Goal: Check status

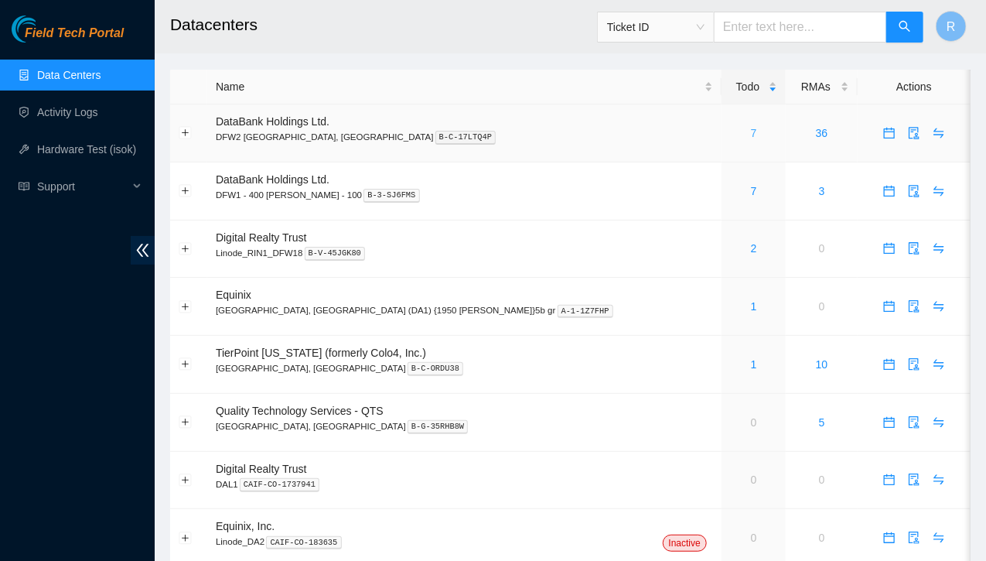
click at [751, 132] on link "7" at bounding box center [754, 133] width 6 height 12
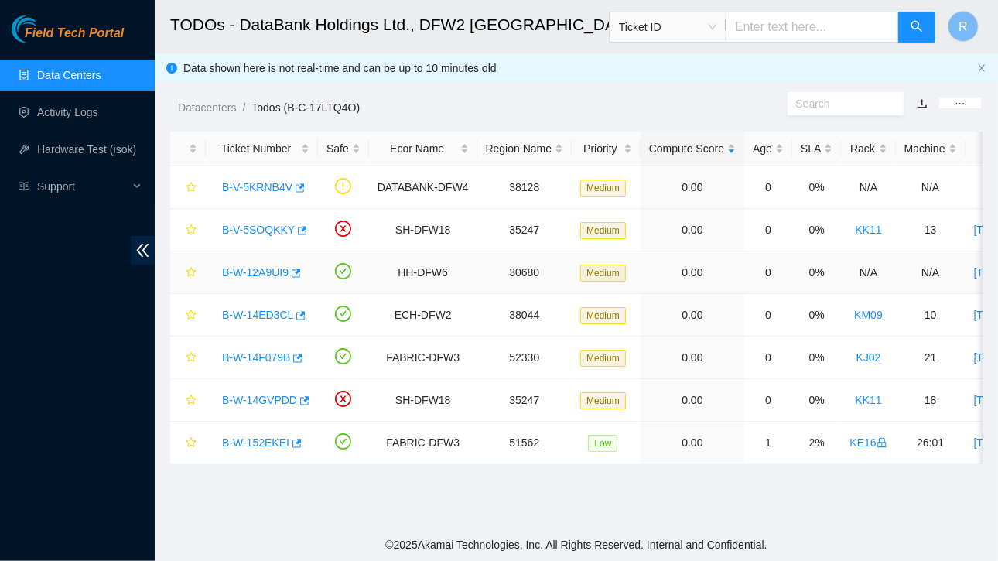
click at [260, 268] on link "B-W-12A9UI9" at bounding box center [255, 272] width 67 height 12
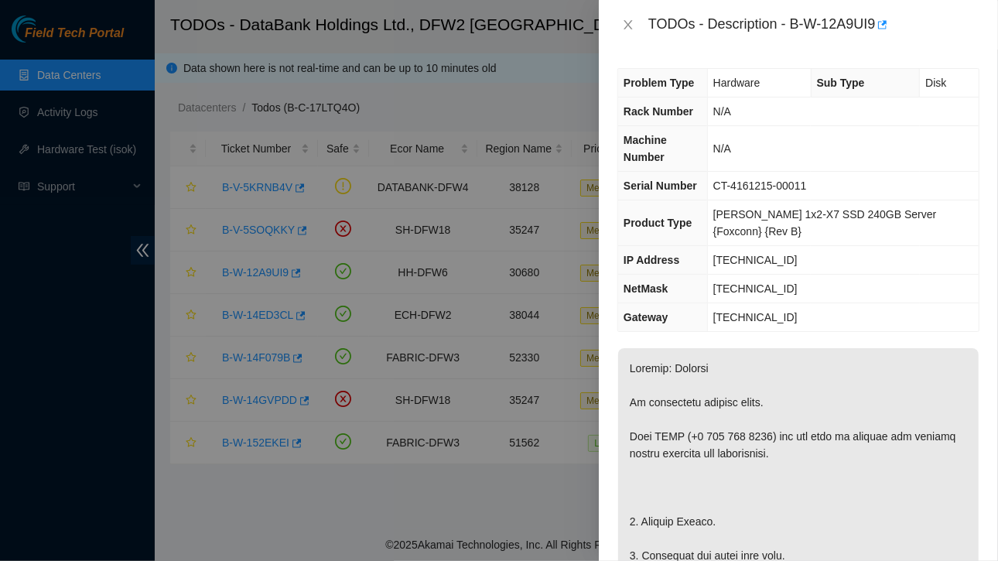
scroll to position [5, 0]
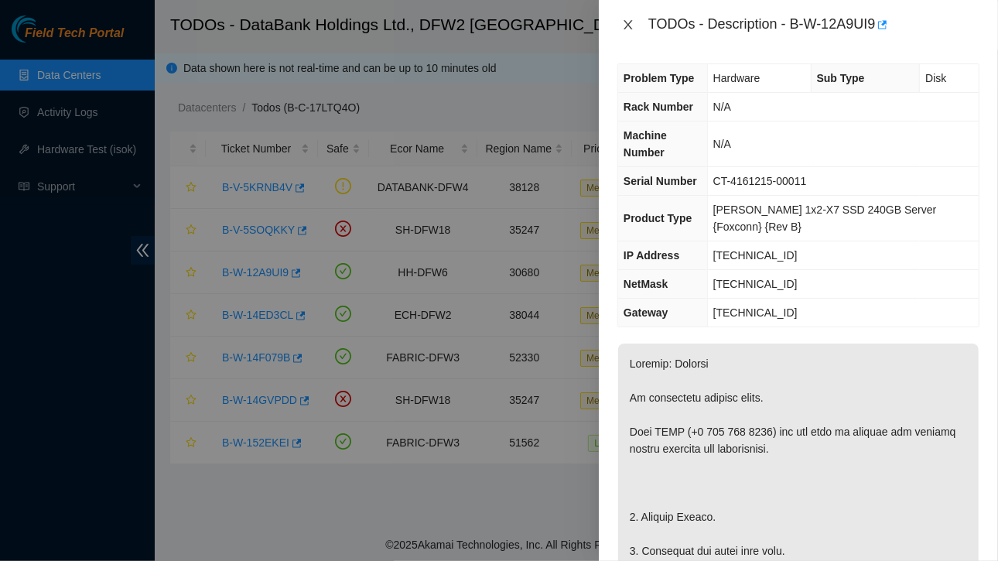
click at [631, 20] on icon "close" at bounding box center [628, 24] width 9 height 9
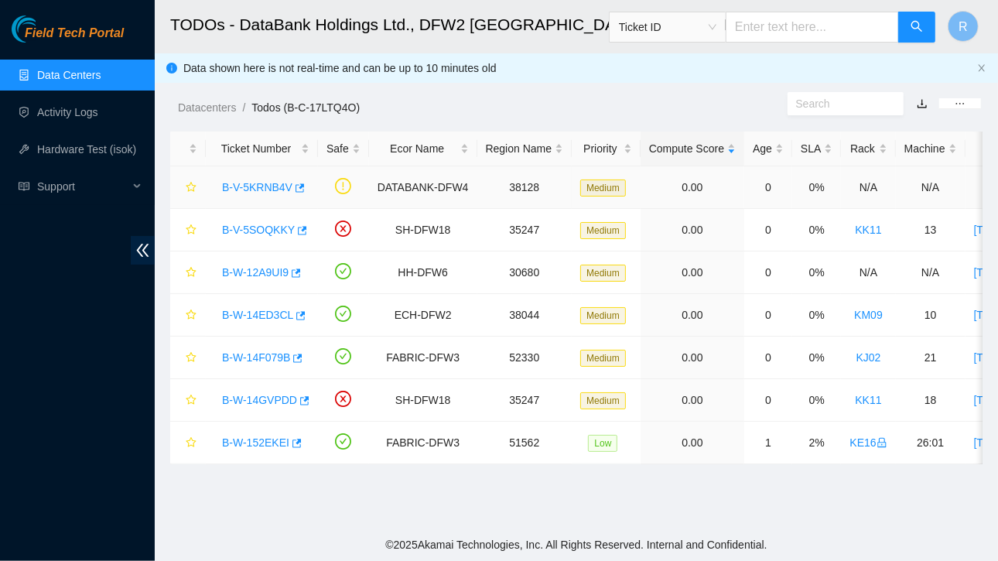
click at [265, 188] on link "B-V-5KRNB4V" at bounding box center [257, 187] width 70 height 12
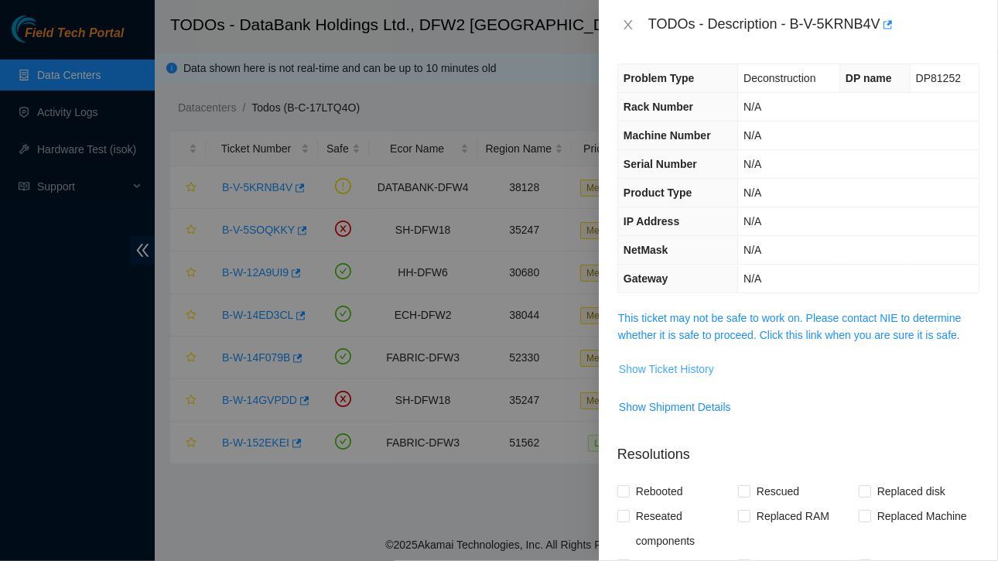
click at [675, 369] on span "Show Ticket History" at bounding box center [666, 369] width 95 height 17
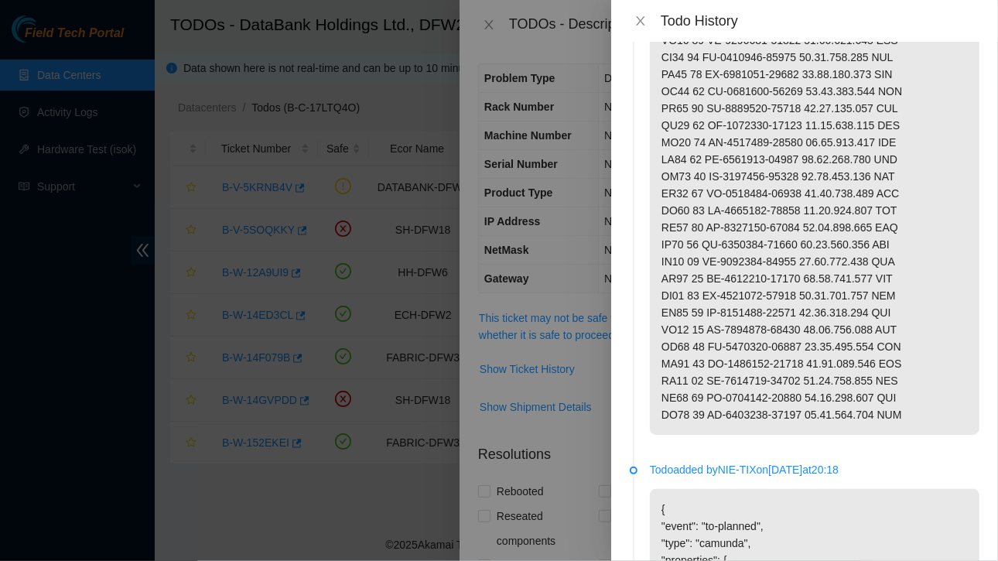
scroll to position [0, 0]
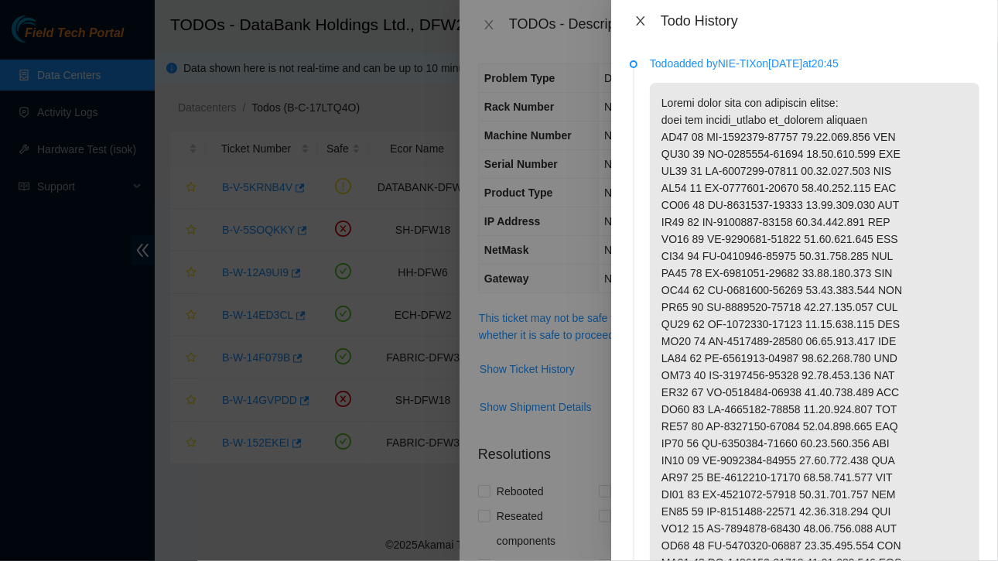
click at [641, 19] on icon "close" at bounding box center [640, 20] width 9 height 9
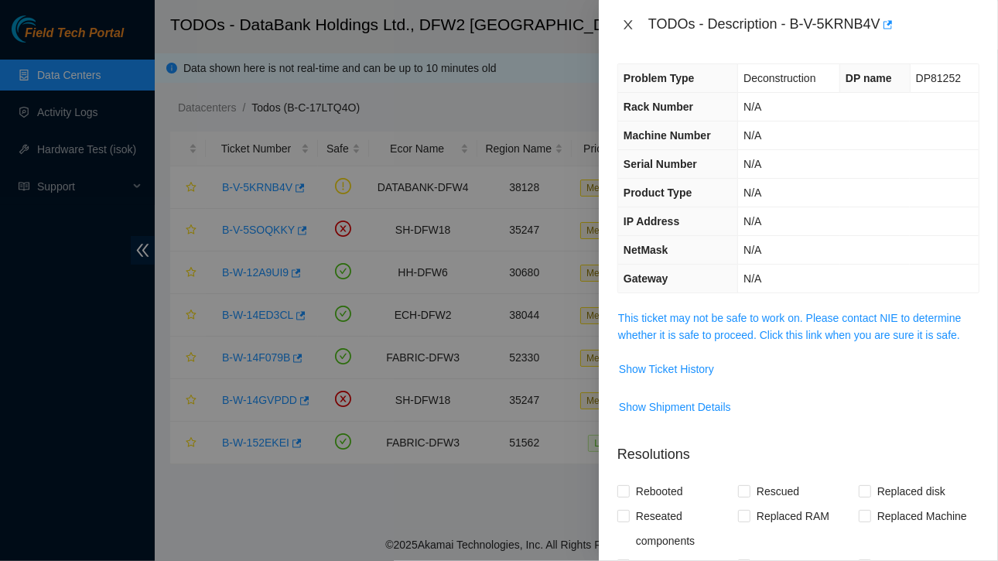
click at [632, 22] on icon "close" at bounding box center [628, 25] width 12 height 12
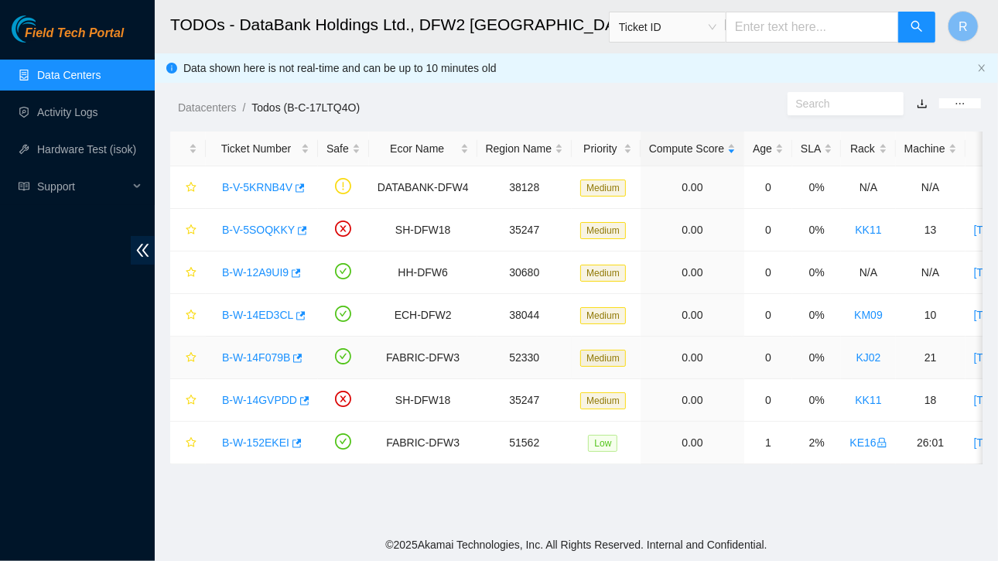
click at [272, 354] on link "B-W-14F079B" at bounding box center [256, 357] width 68 height 12
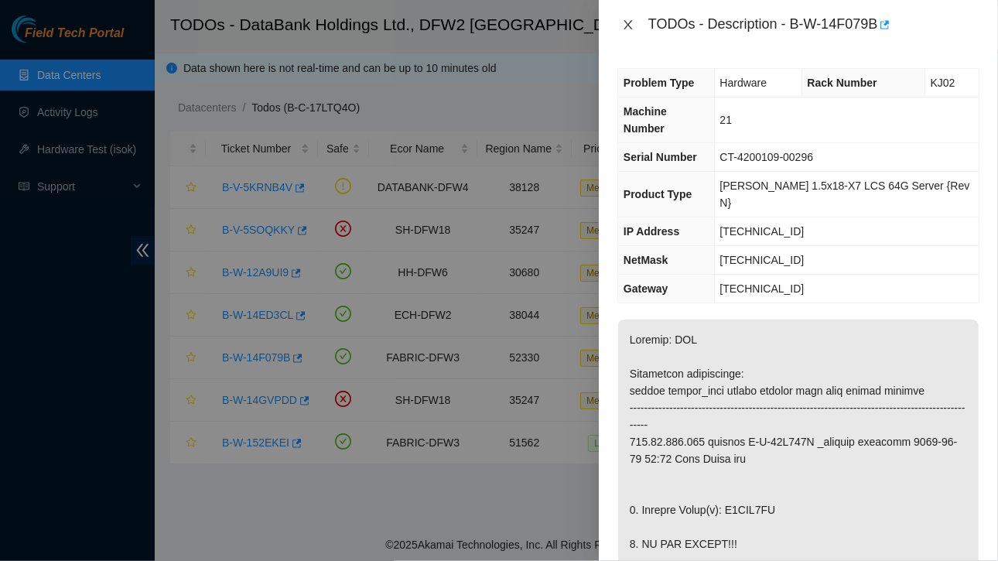
click at [630, 20] on icon "close" at bounding box center [628, 25] width 12 height 12
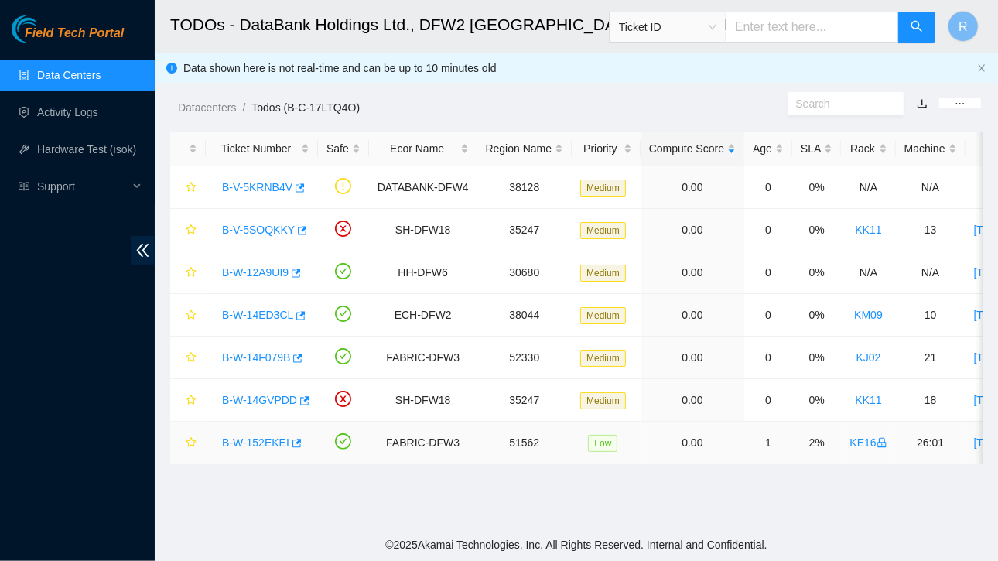
click at [275, 443] on link "B-W-152EKEI" at bounding box center [255, 442] width 67 height 12
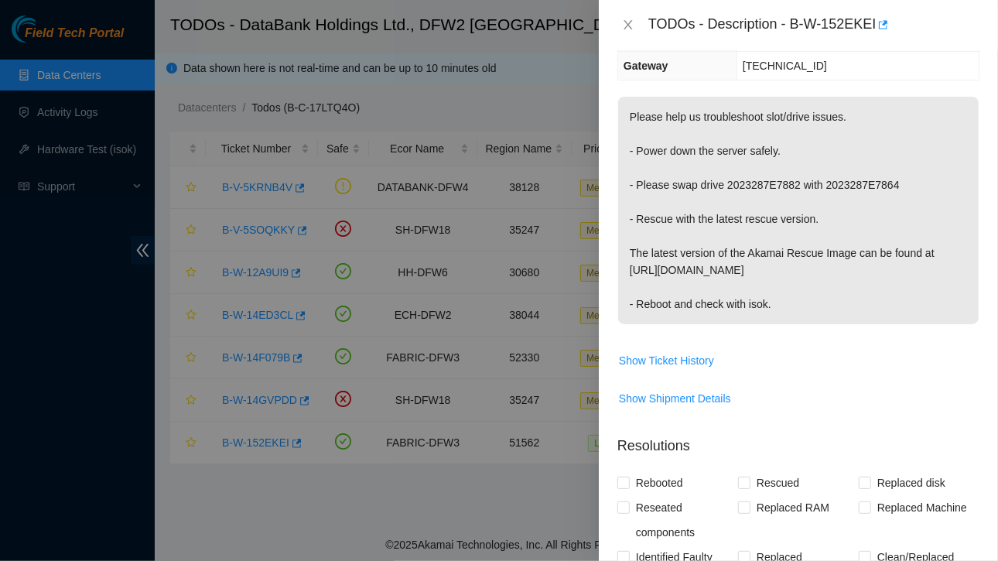
scroll to position [220, 0]
